Goal: Browse casually: Explore the website without a specific task or goal

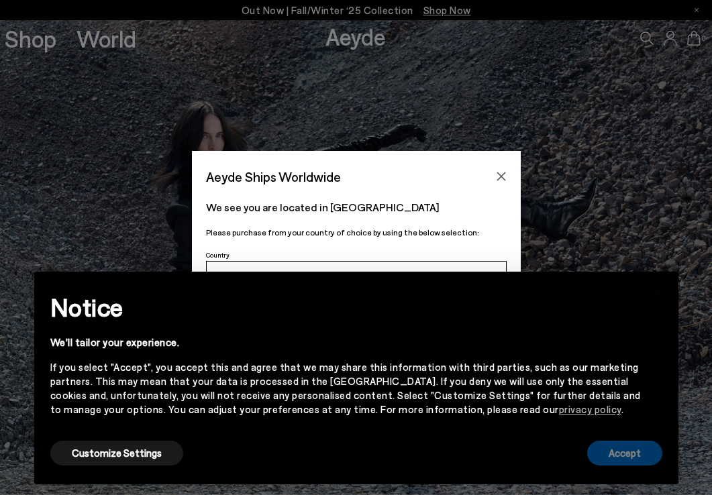
click at [603, 454] on button "Accept" at bounding box center [624, 453] width 75 height 25
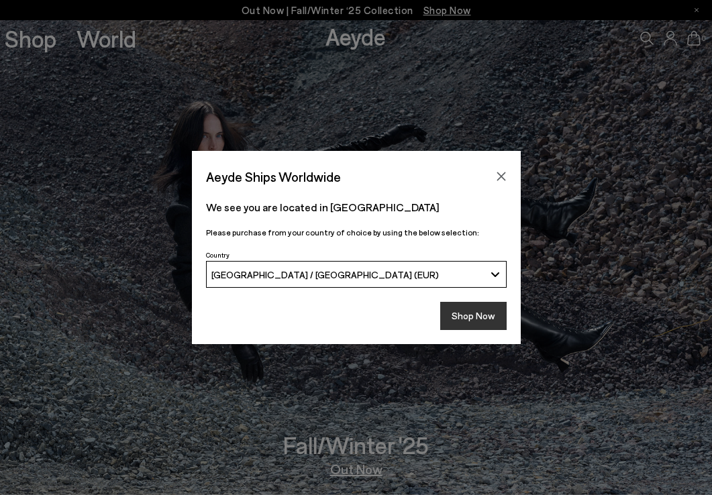
click at [486, 310] on button "Shop Now" at bounding box center [473, 316] width 66 height 28
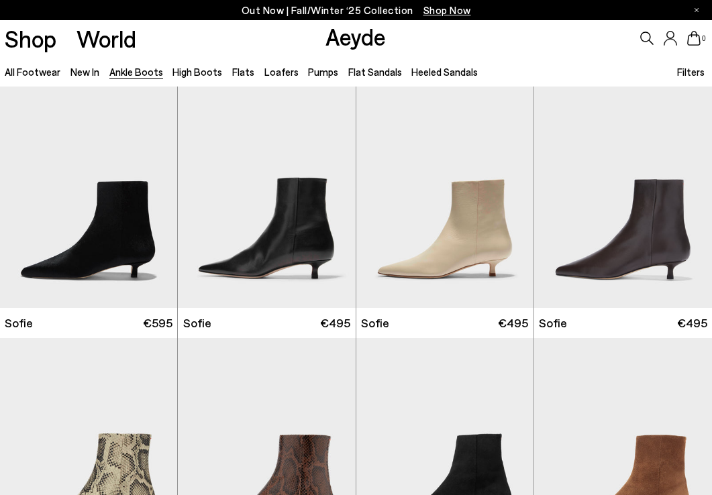
scroll to position [809, 1]
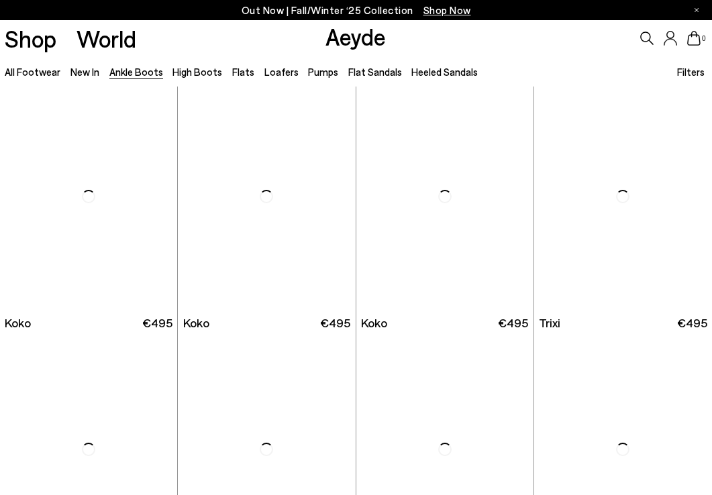
scroll to position [4819, 0]
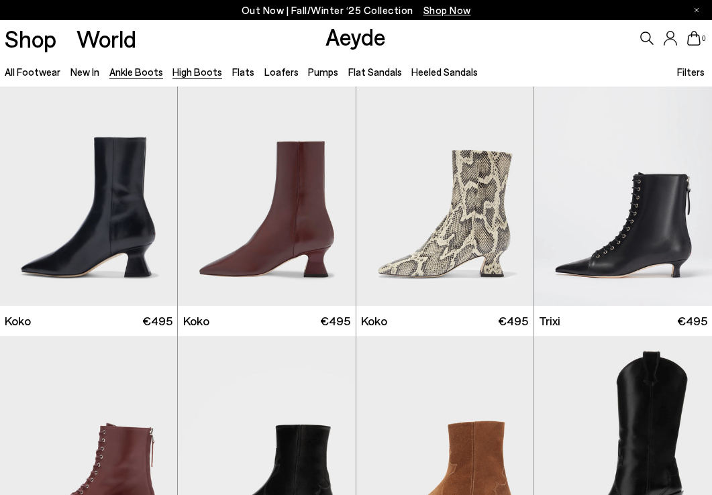
click at [202, 69] on link "High Boots" at bounding box center [197, 72] width 50 height 12
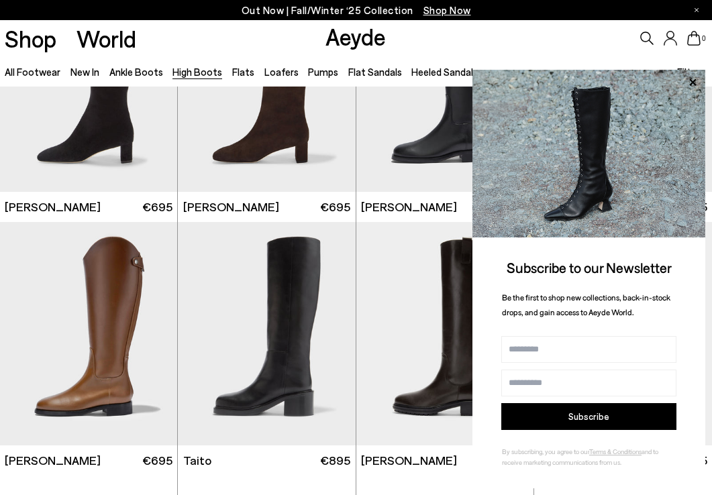
scroll to position [2132, 0]
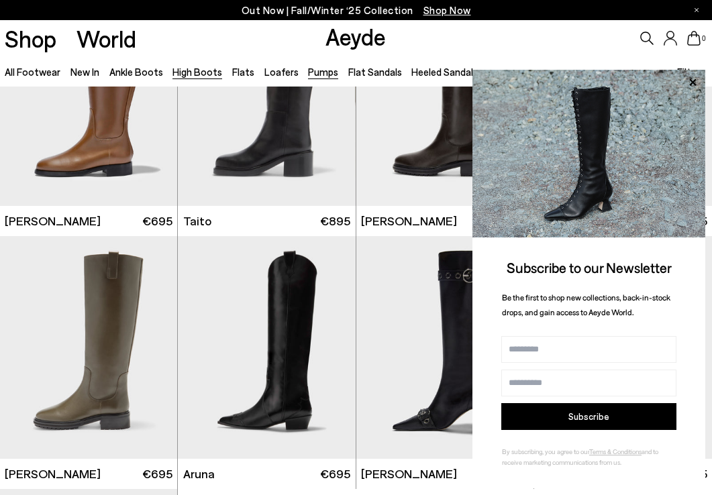
click at [309, 74] on link "Pumps" at bounding box center [323, 72] width 30 height 12
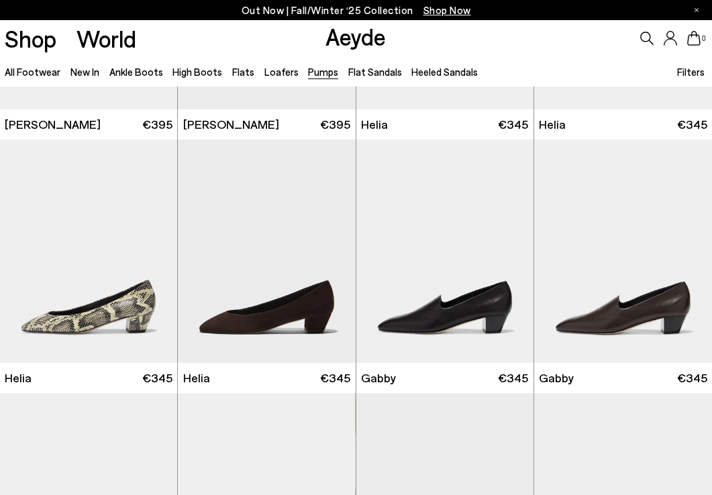
scroll to position [781, 0]
